Goal: Task Accomplishment & Management: Use online tool/utility

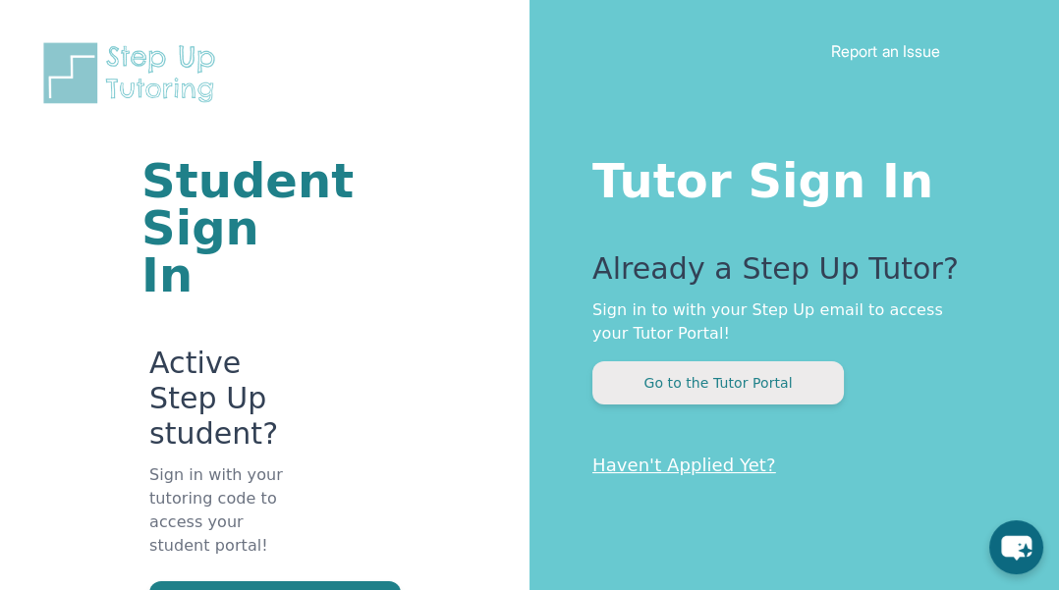
click at [660, 389] on button "Go to the Tutor Portal" at bounding box center [718, 383] width 252 height 43
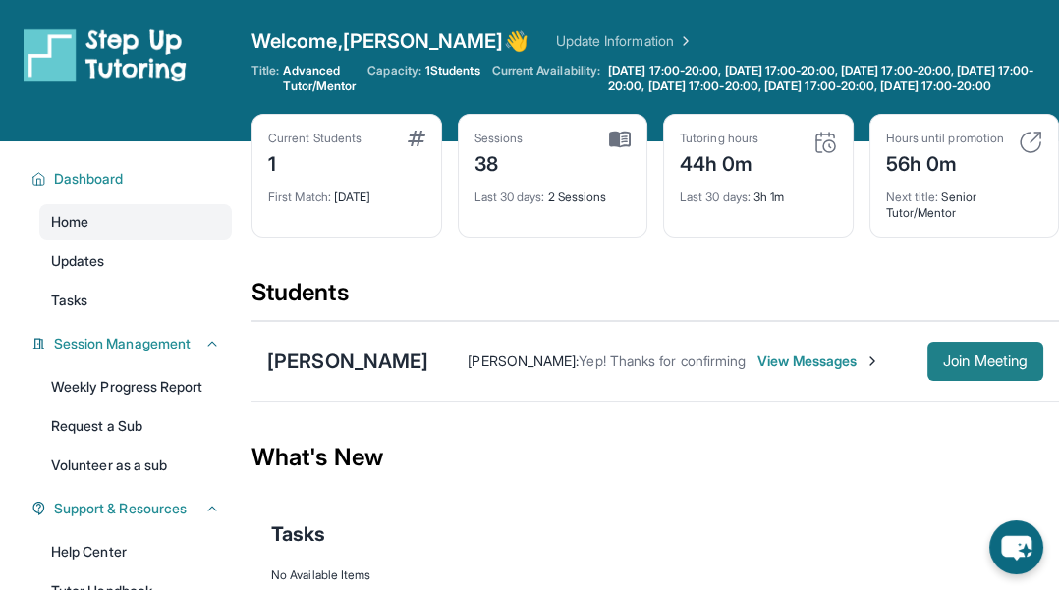
click at [660, 367] on span "Join Meeting" at bounding box center [985, 362] width 84 height 12
click at [660, 381] on div "[PERSON_NAME] : Yep! Thanks for confirming View Messages Join Meeting" at bounding box center [735, 361] width 615 height 39
click at [660, 371] on span "View Messages" at bounding box center [818, 362] width 123 height 20
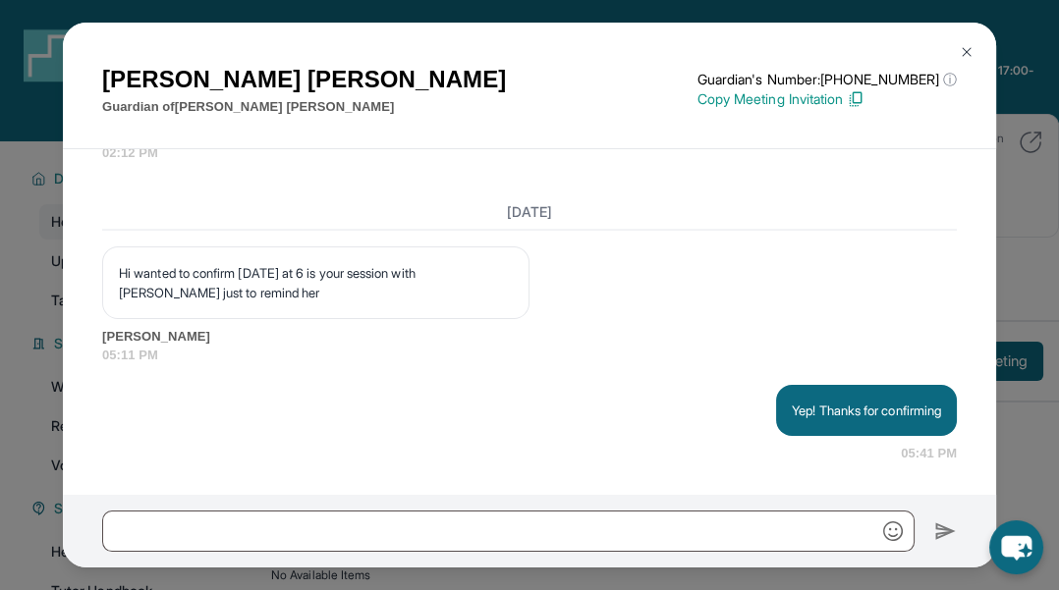
scroll to position [56399, 0]
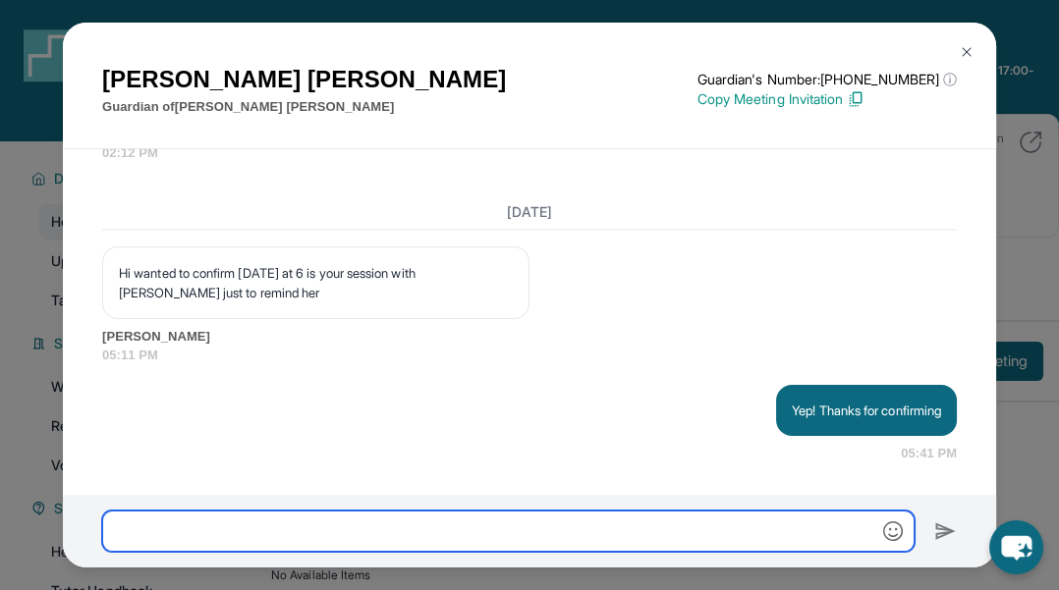
click at [433, 532] on input "text" at bounding box center [508, 531] width 812 height 41
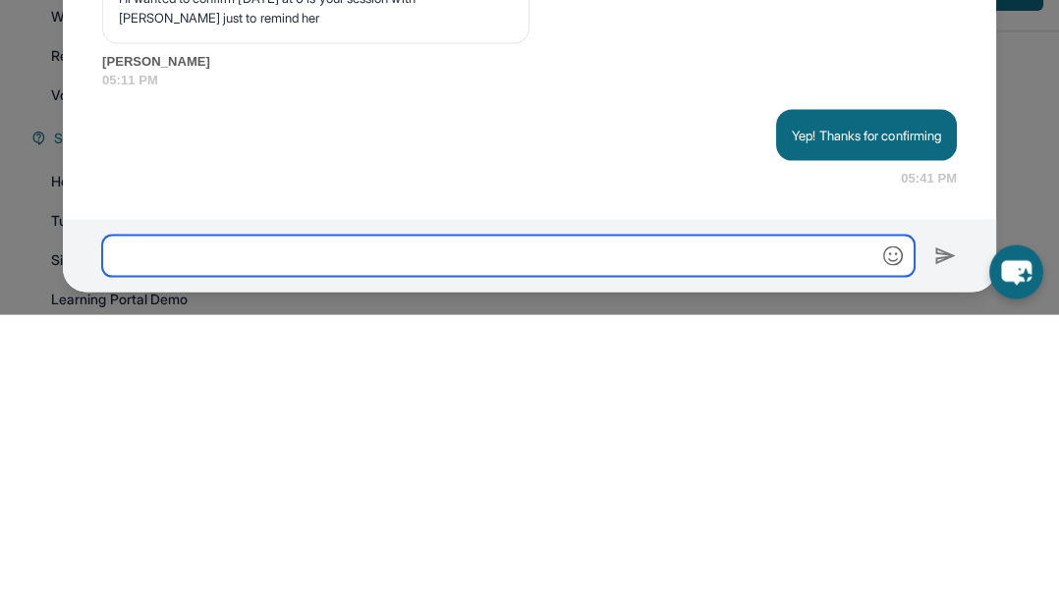
scroll to position [98, 0]
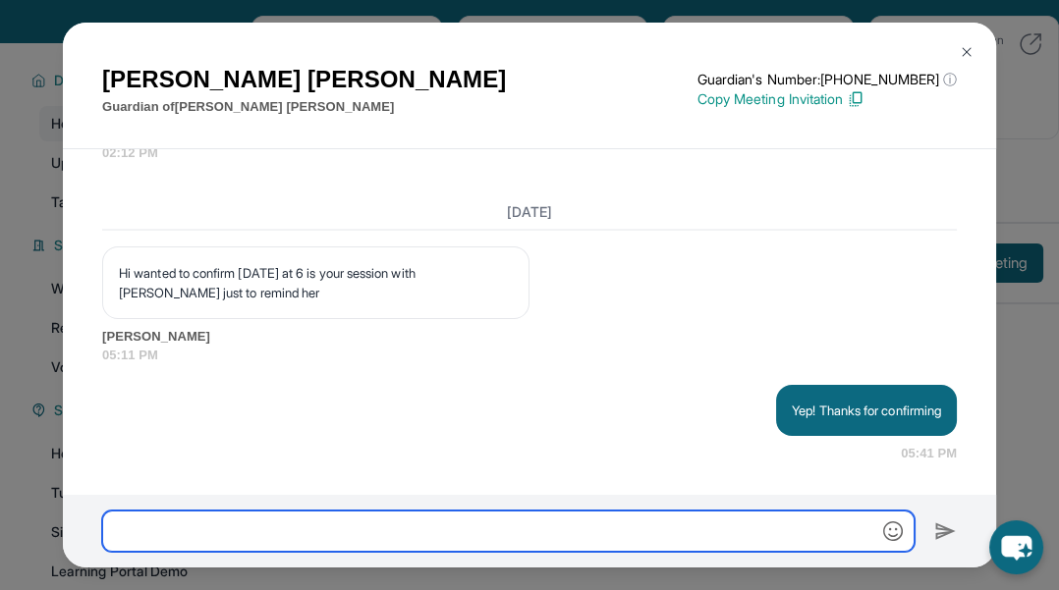
click at [660, 535] on input "text" at bounding box center [508, 531] width 812 height 41
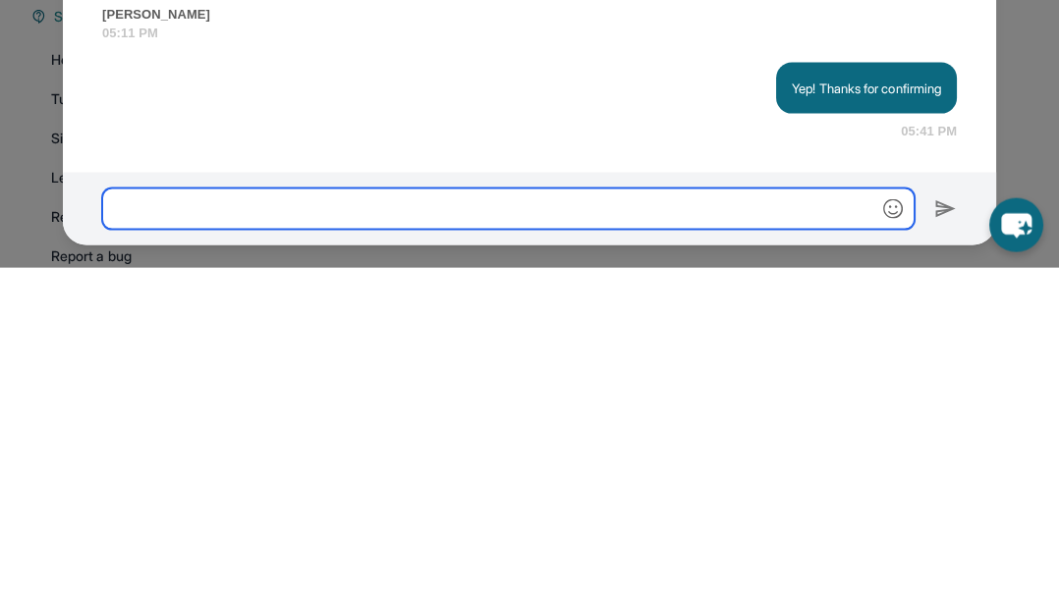
scroll to position [173, 0]
type input "**********"
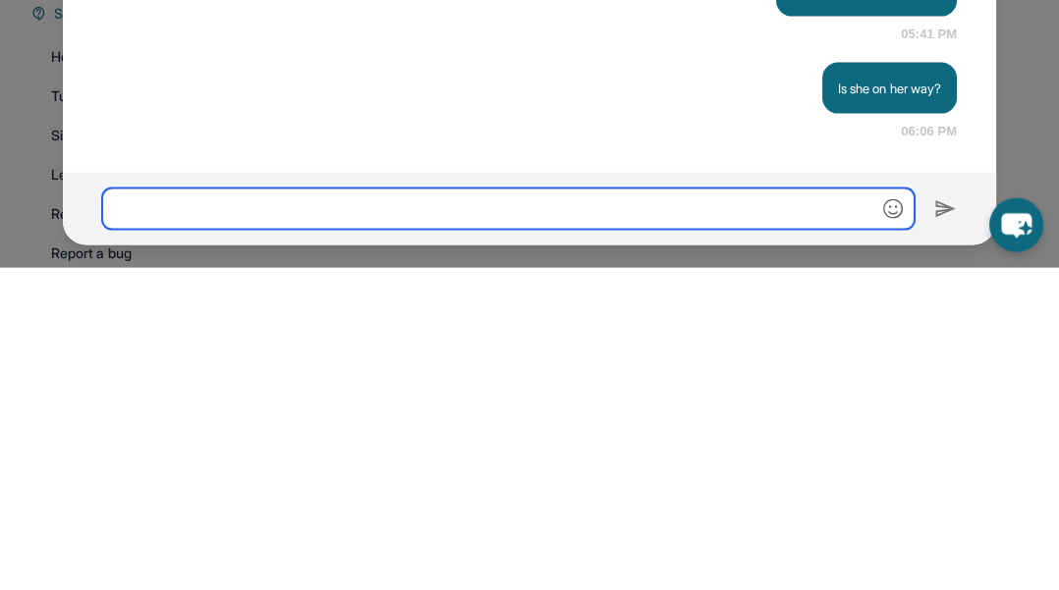
scroll to position [56496, 0]
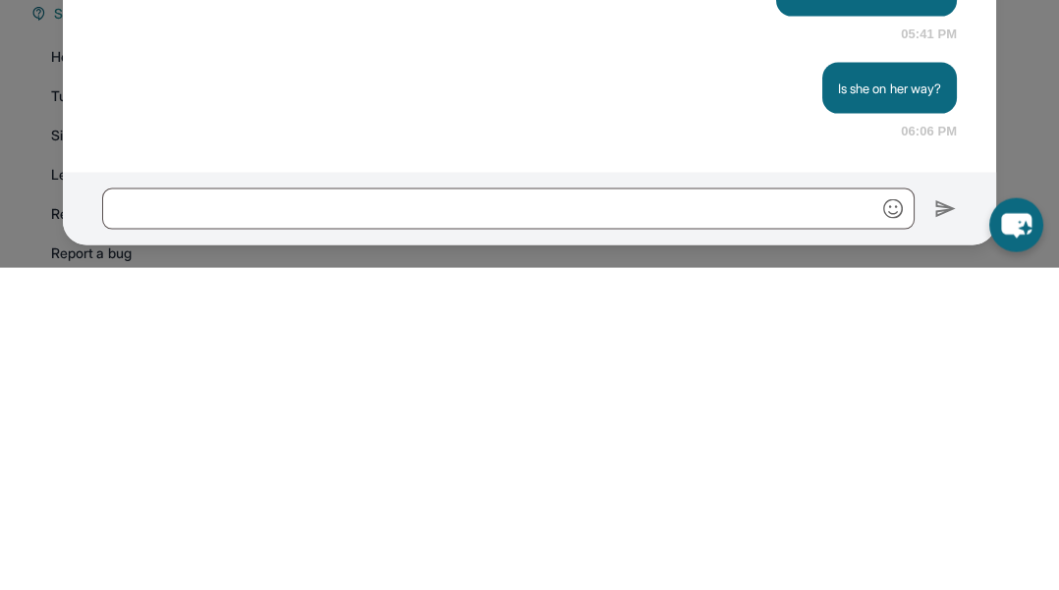
click at [660, 476] on div "[PERSON_NAME] Guardian of [PERSON_NAME] Guardian's Number: [PHONE_NUMBER] ⓘ Thi…" at bounding box center [529, 295] width 1059 height 590
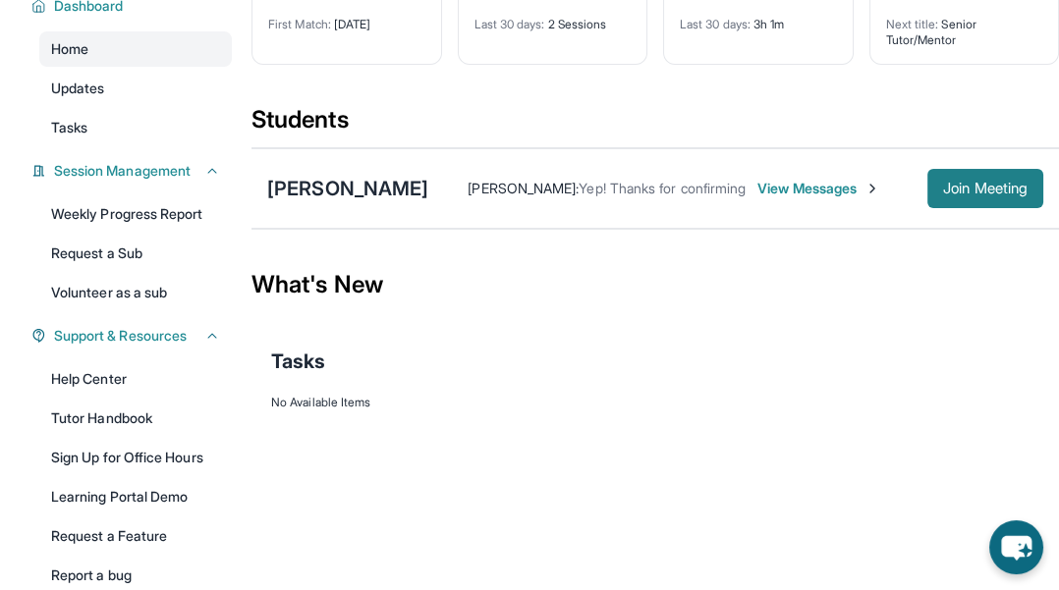
click at [660, 195] on span "Join Meeting" at bounding box center [985, 189] width 84 height 12
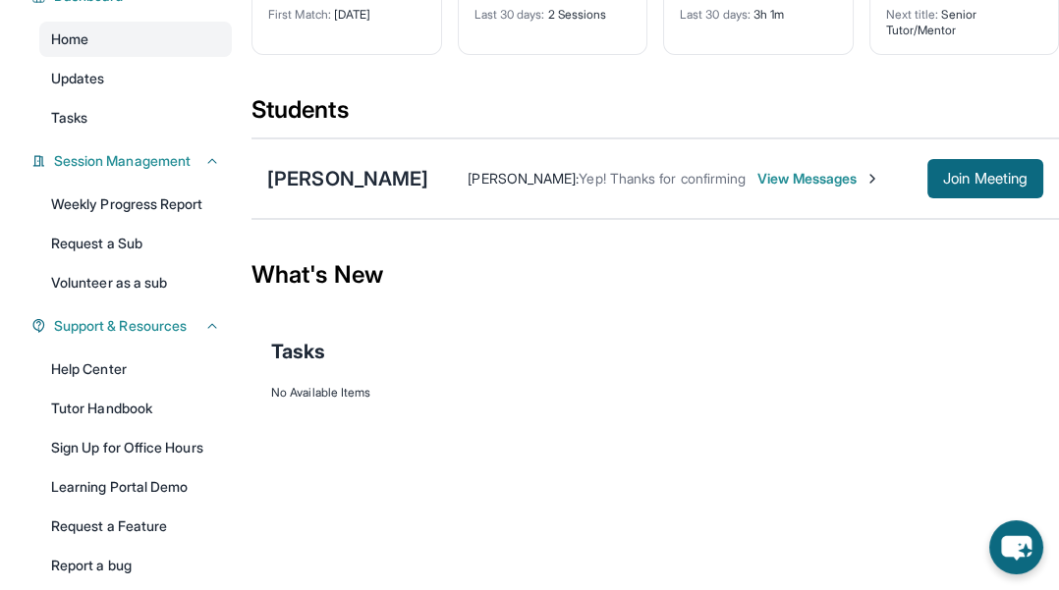
click at [660, 189] on span "View Messages" at bounding box center [818, 179] width 123 height 20
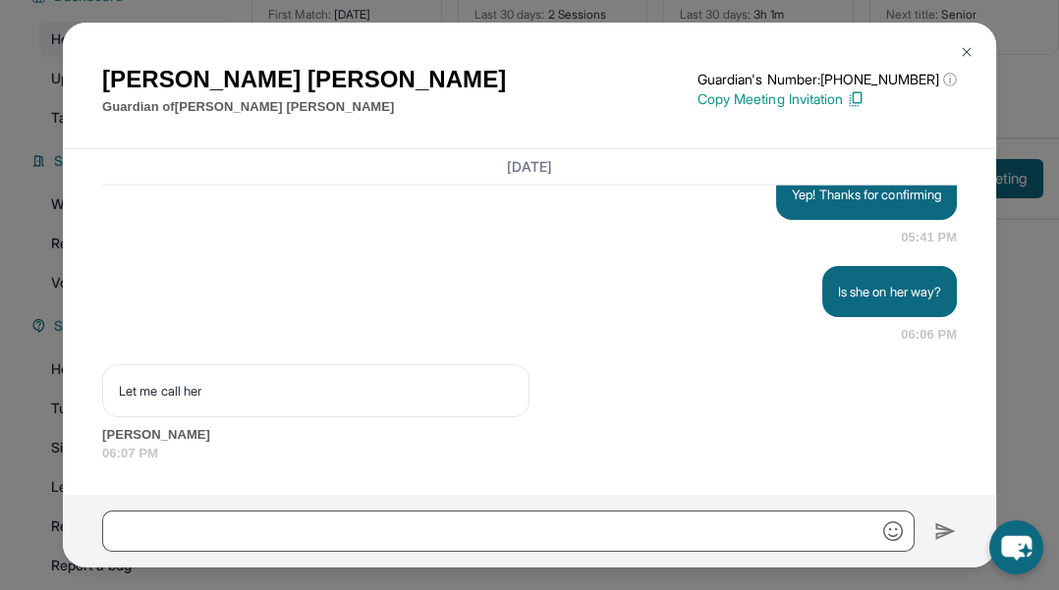
scroll to position [56615, 0]
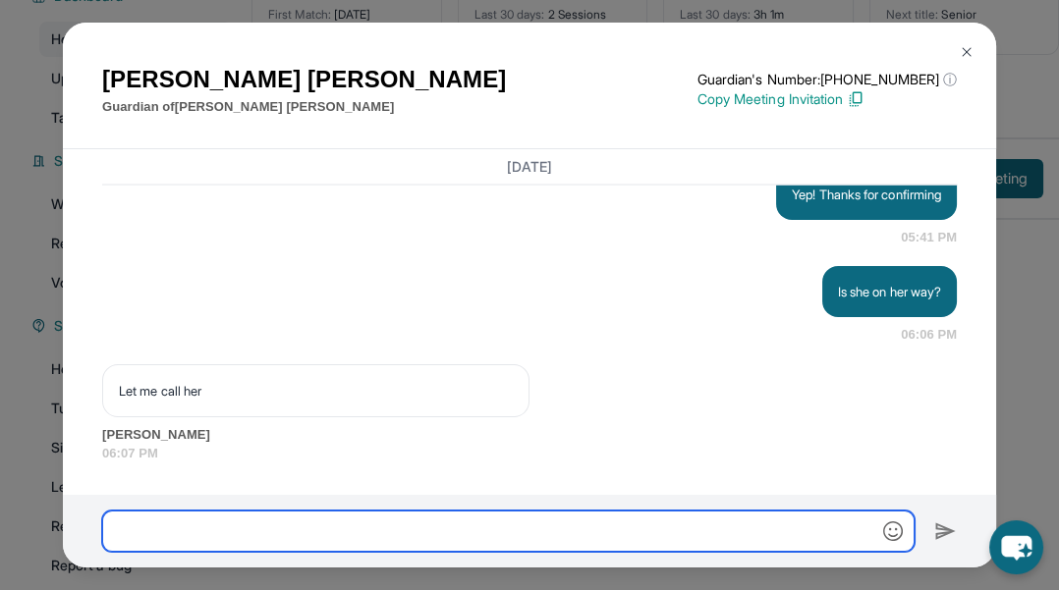
click at [660, 531] on input "text" at bounding box center [508, 531] width 812 height 41
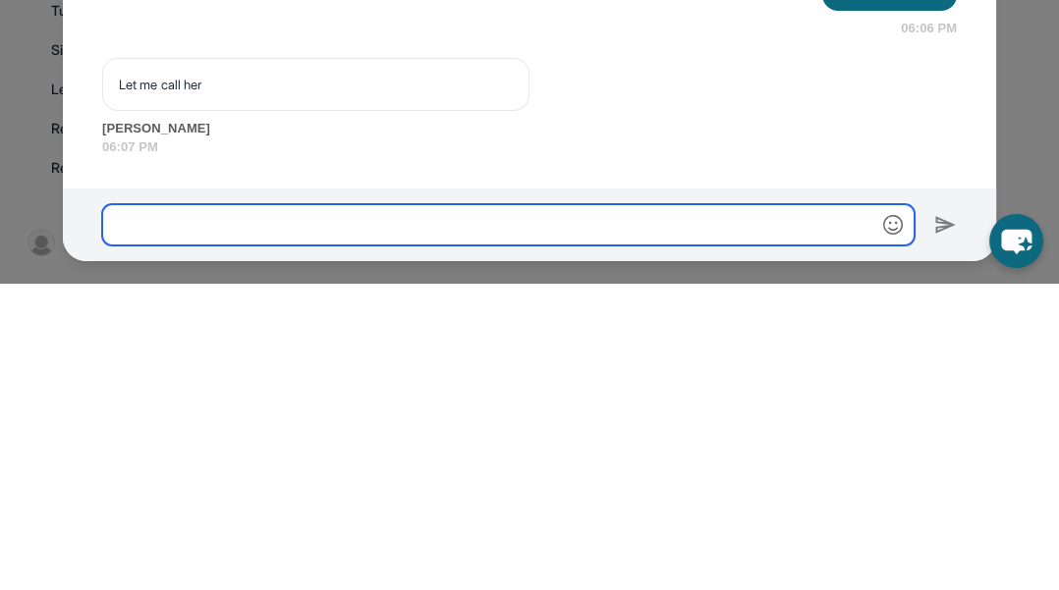
scroll to position [289, 0]
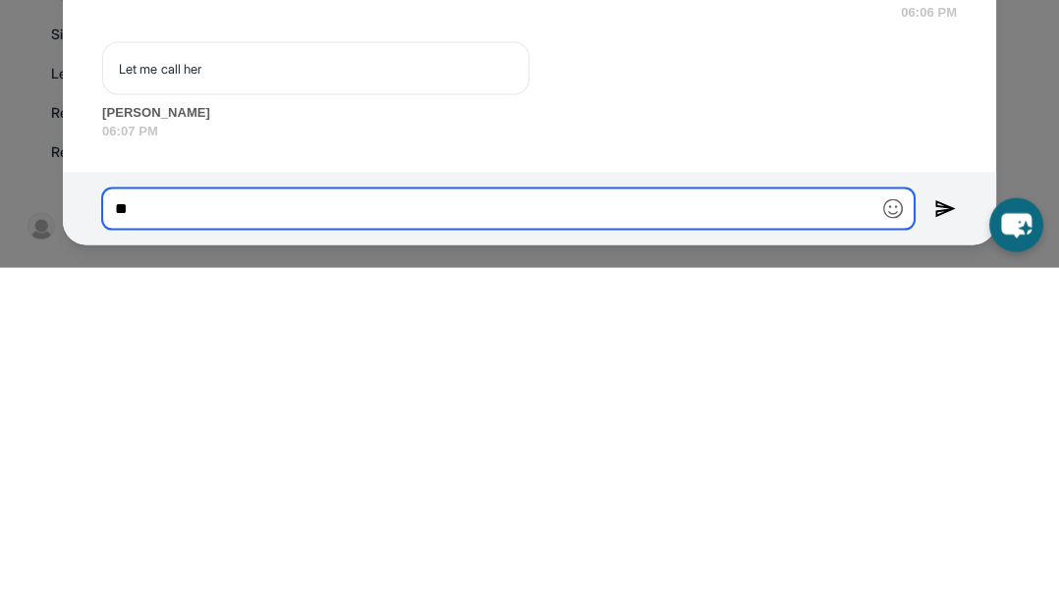
type input "**"
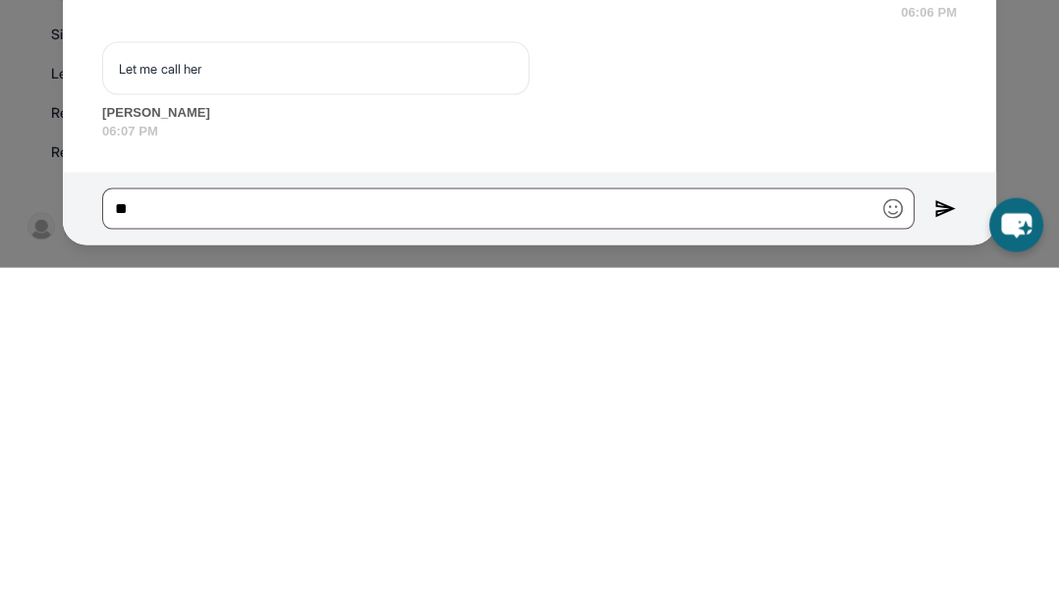
click at [660, 521] on img at bounding box center [945, 532] width 23 height 24
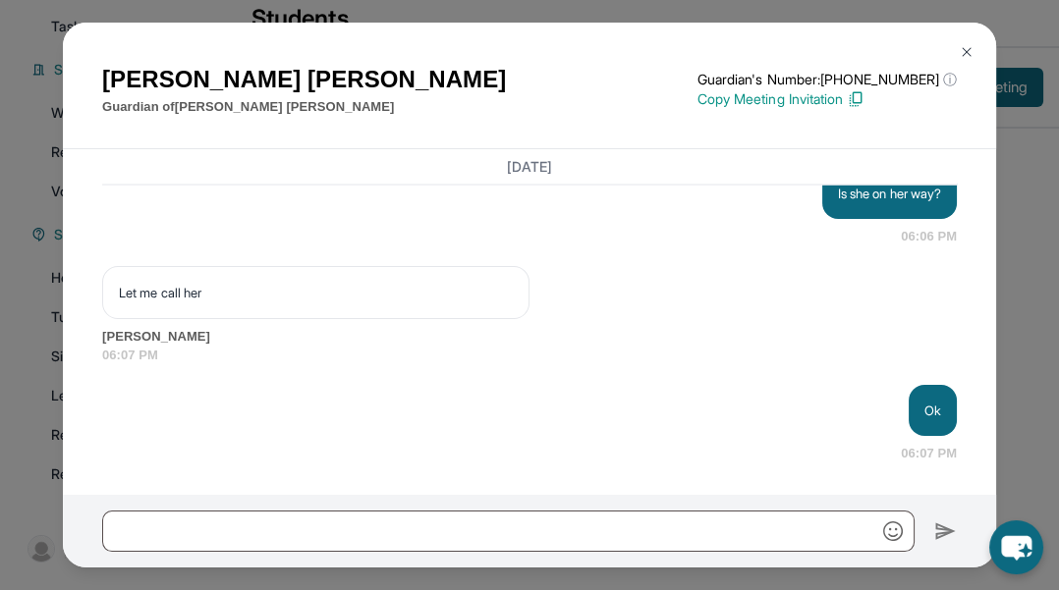
scroll to position [56713, 0]
click at [660, 49] on img at bounding box center [967, 52] width 16 height 16
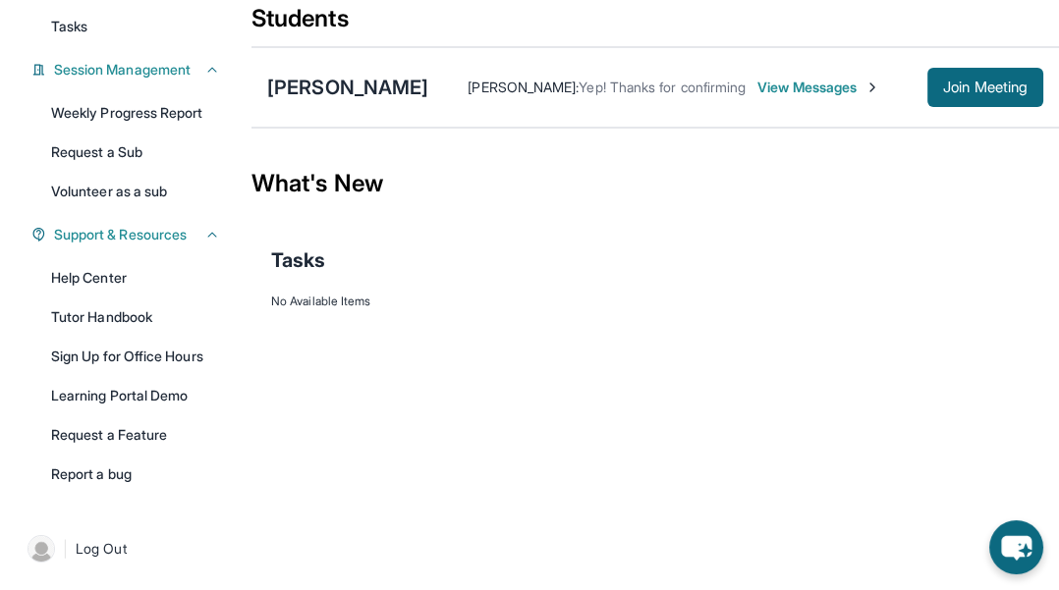
click at [660, 97] on span "View Messages" at bounding box center [818, 88] width 123 height 20
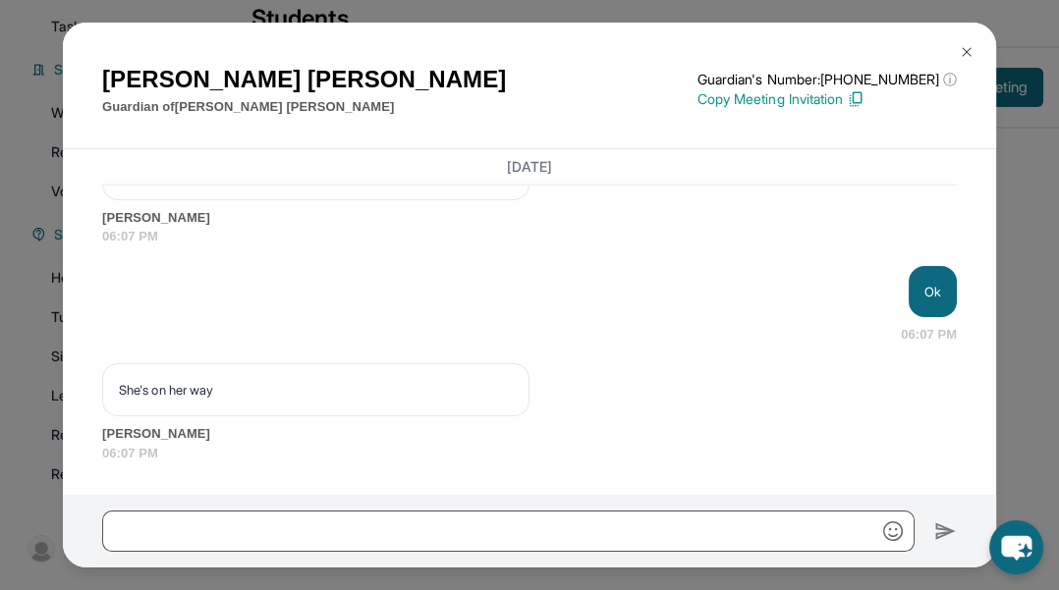
scroll to position [56831, 0]
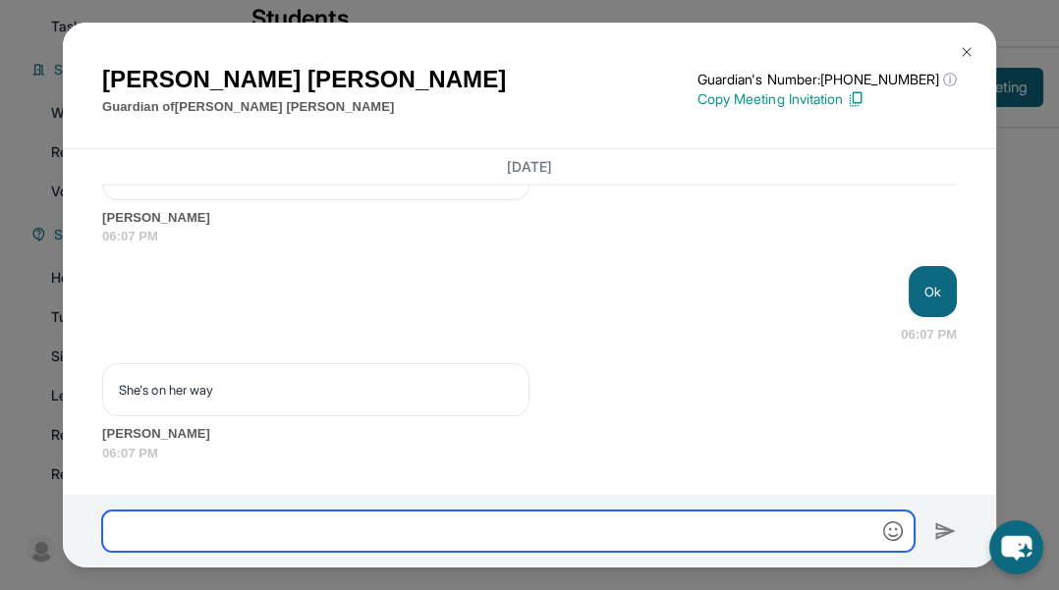
click at [660, 534] on input "text" at bounding box center [508, 531] width 812 height 41
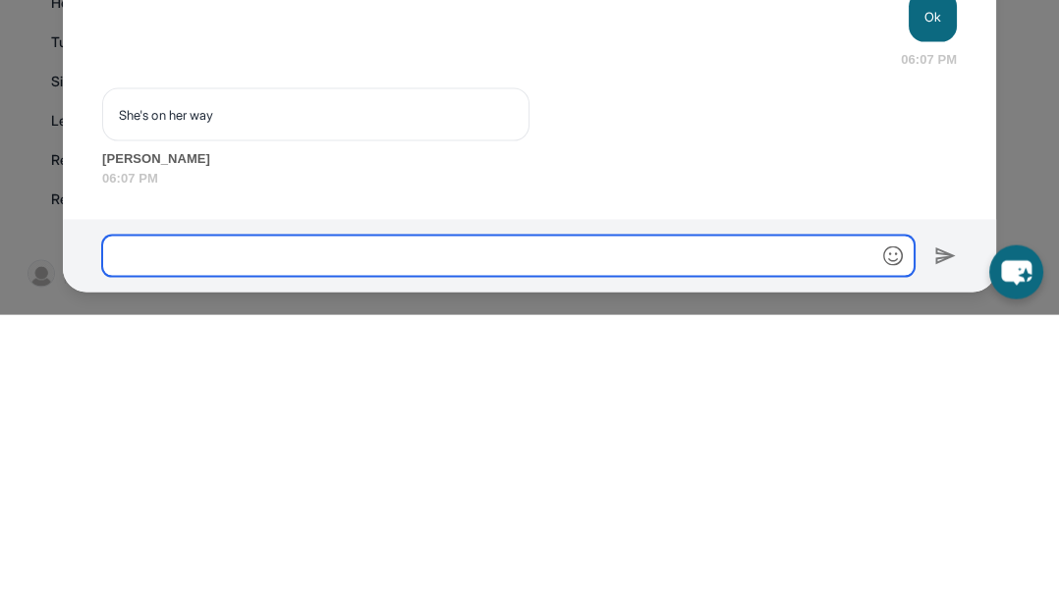
scroll to position [289, 0]
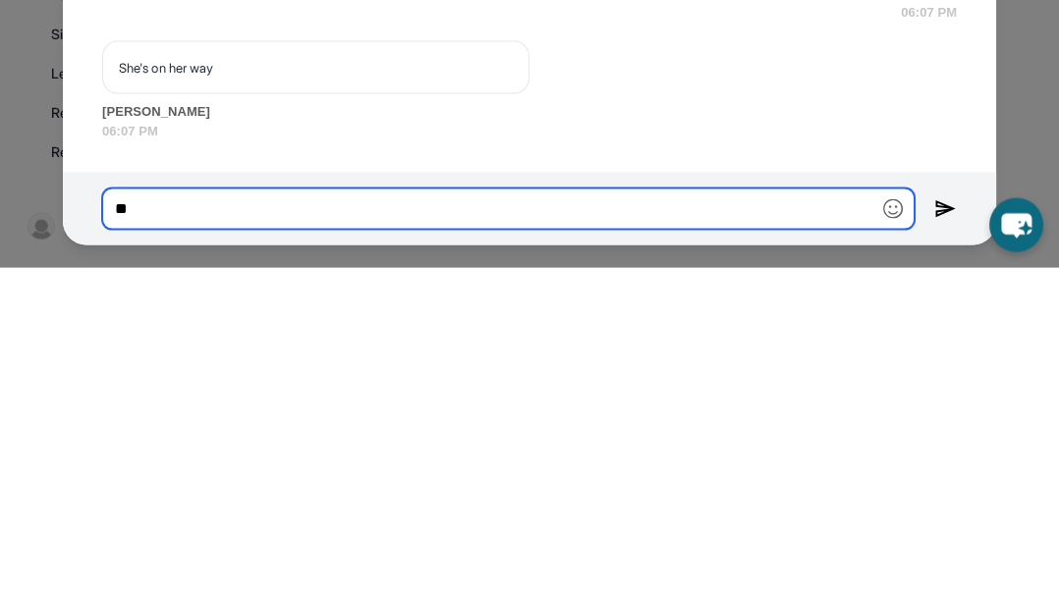
type input "**"
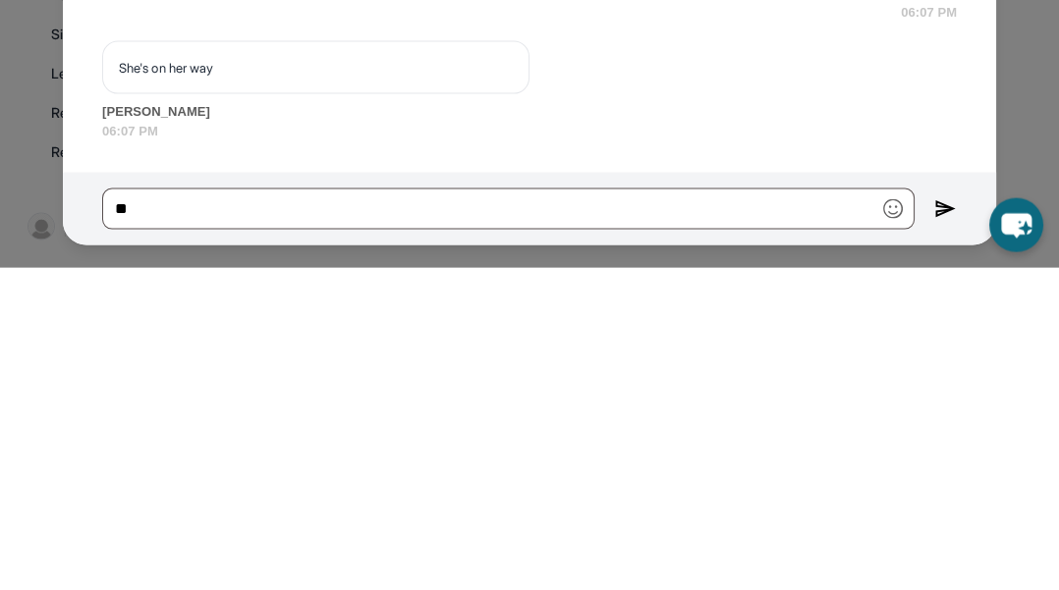
click at [660, 529] on img at bounding box center [945, 532] width 23 height 24
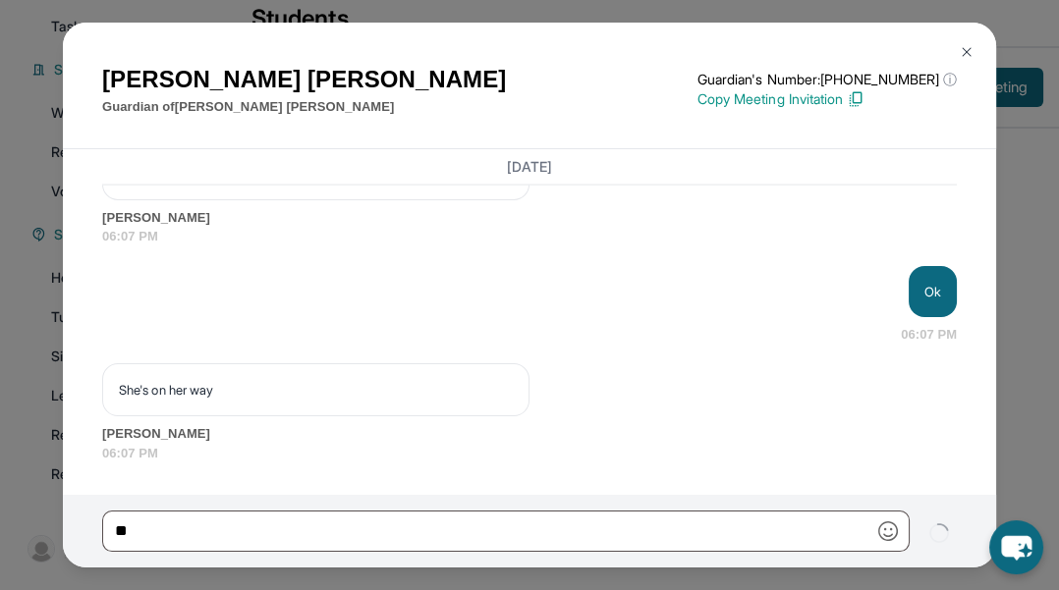
click at [660, 46] on img at bounding box center [967, 52] width 16 height 16
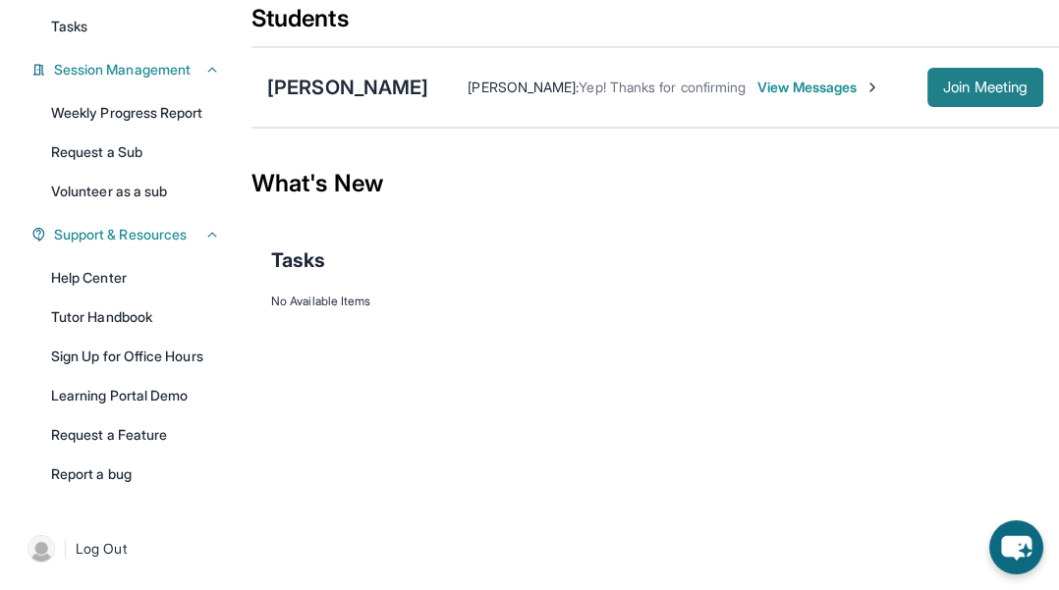
click at [660, 93] on span "Join Meeting" at bounding box center [985, 88] width 84 height 12
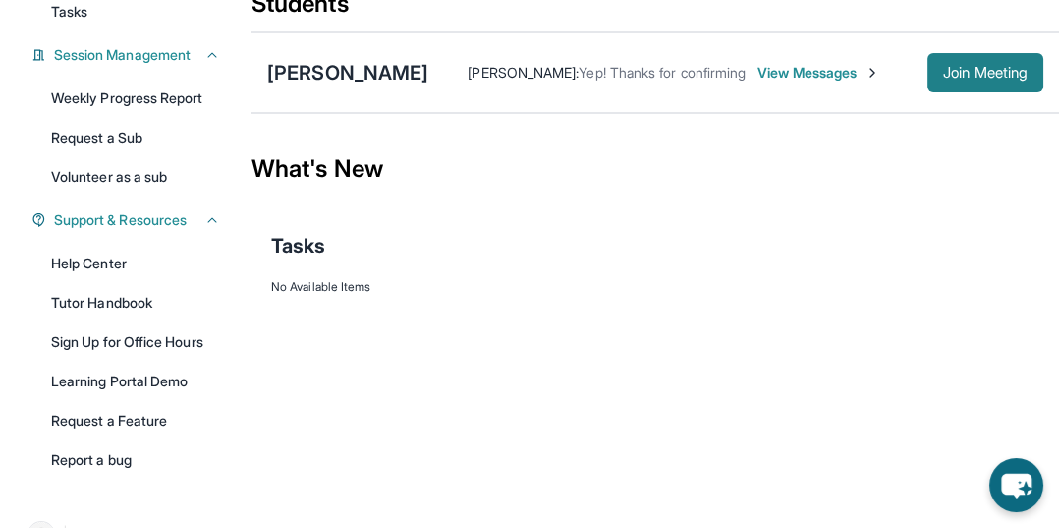
click at [660, 79] on span "Join Meeting" at bounding box center [985, 73] width 84 height 12
